Goal: Task Accomplishment & Management: Manage account settings

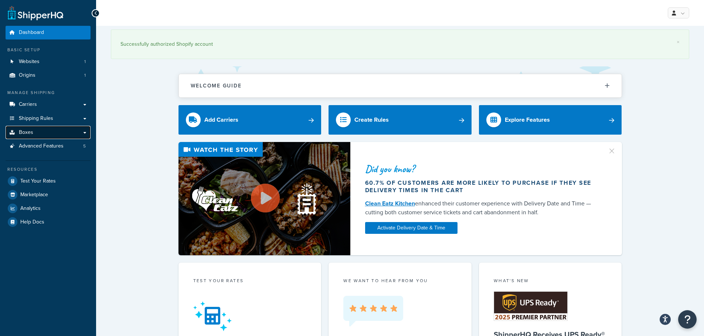
click at [71, 131] on link "Boxes" at bounding box center [48, 133] width 85 height 14
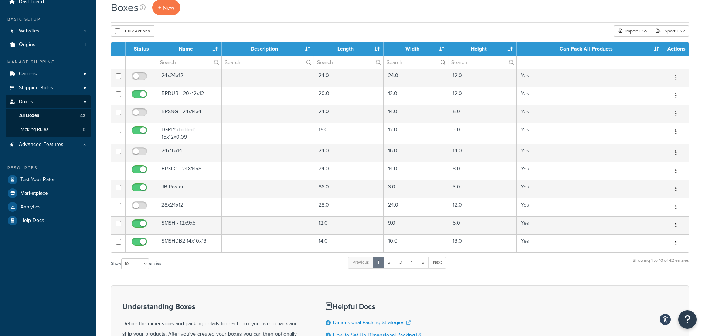
scroll to position [31, 0]
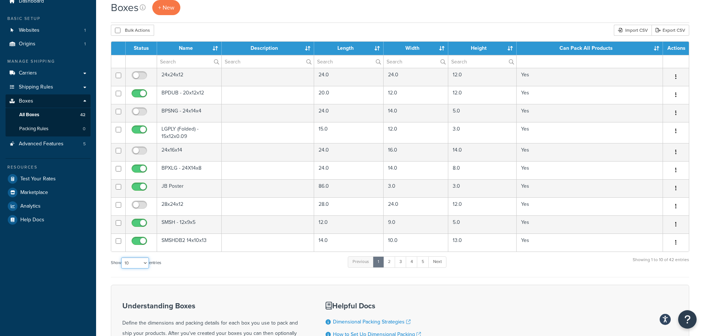
click at [147, 261] on select "10 15 25 50 100 1000" at bounding box center [135, 263] width 28 height 11
select select "50"
click at [122, 258] on select "10 15 25 50 100 1000" at bounding box center [135, 263] width 28 height 11
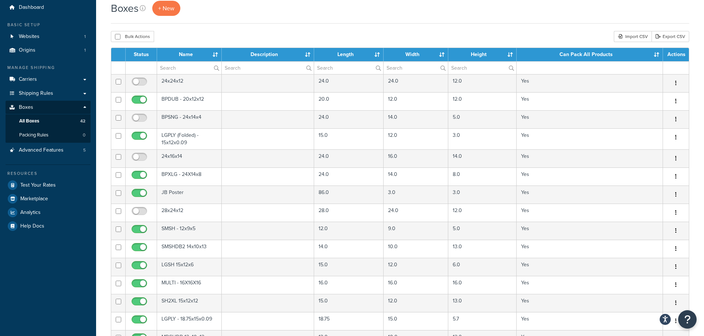
scroll to position [0, 0]
